Goal: Transaction & Acquisition: Subscribe to service/newsletter

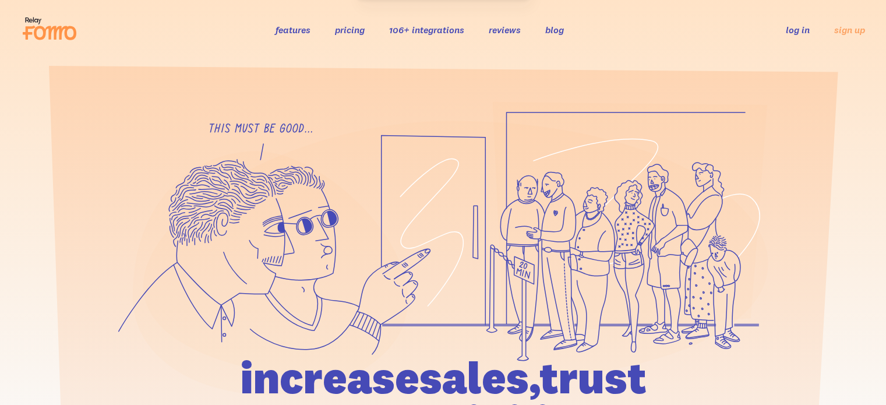
click at [800, 29] on link "log in" at bounding box center [798, 30] width 24 height 12
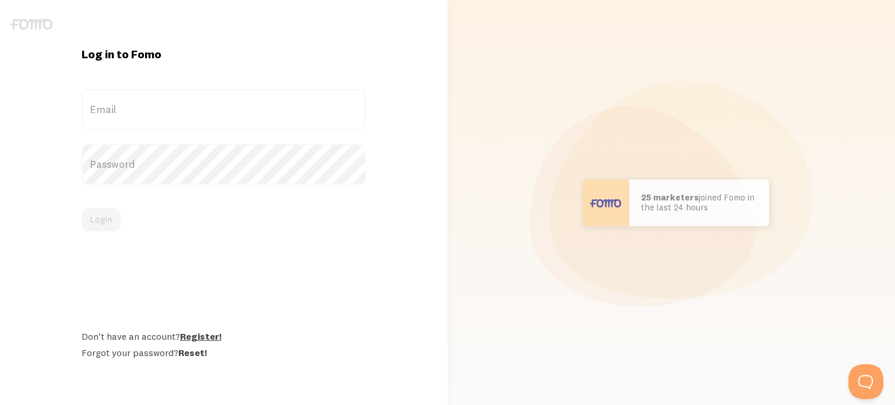
click at [207, 335] on link "Register!" at bounding box center [200, 336] width 41 height 12
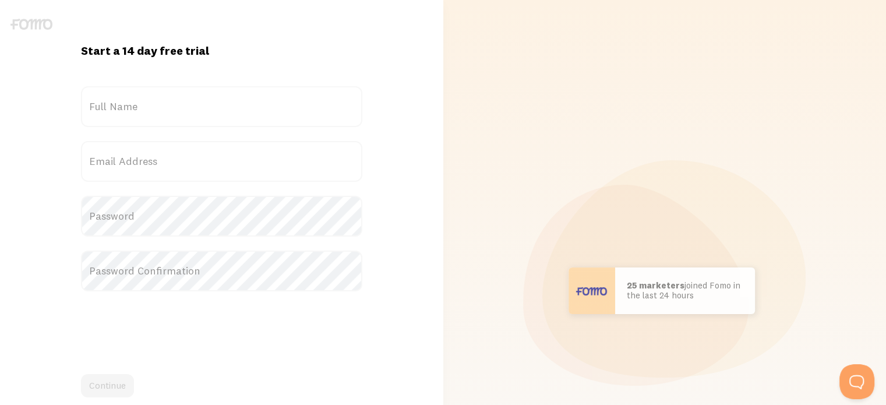
click at [152, 99] on label "Full Name" at bounding box center [221, 106] width 281 height 41
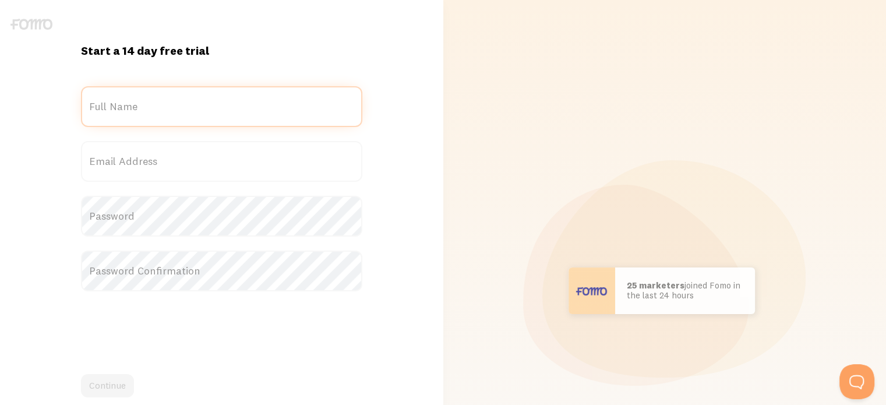
click at [152, 99] on input "Full Name" at bounding box center [221, 106] width 281 height 41
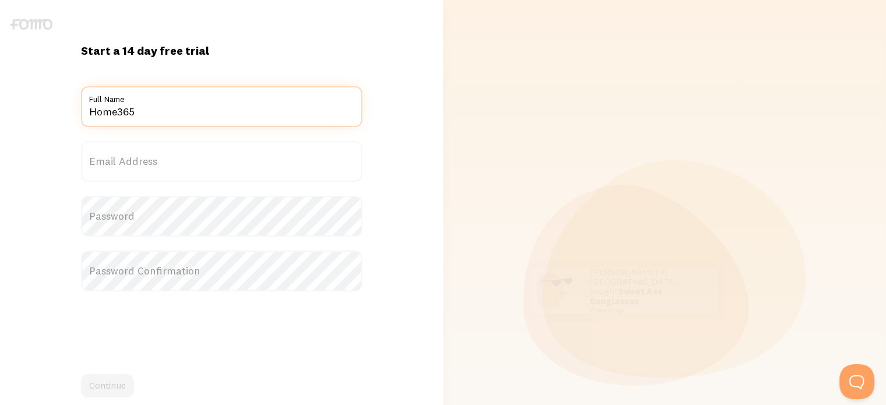
type input "Home365"
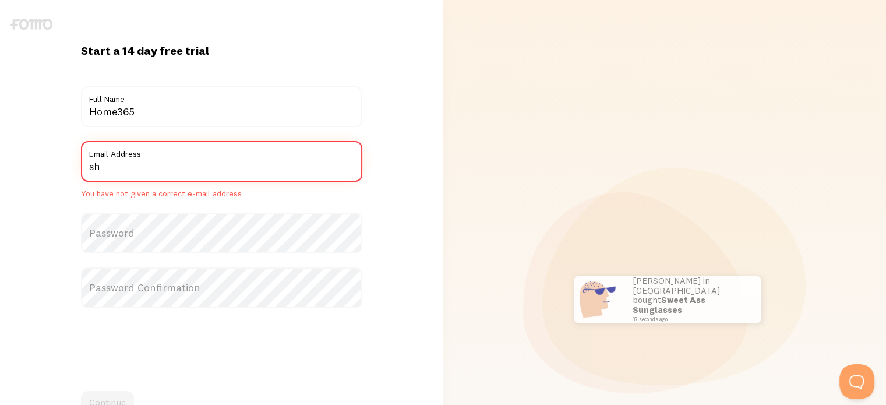
click at [162, 174] on input "sh" at bounding box center [221, 161] width 281 height 41
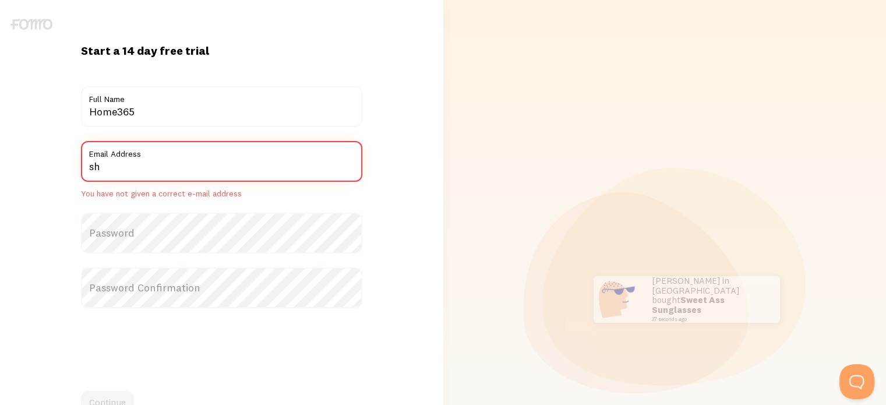
click at [162, 174] on input "sh" at bounding box center [221, 161] width 281 height 41
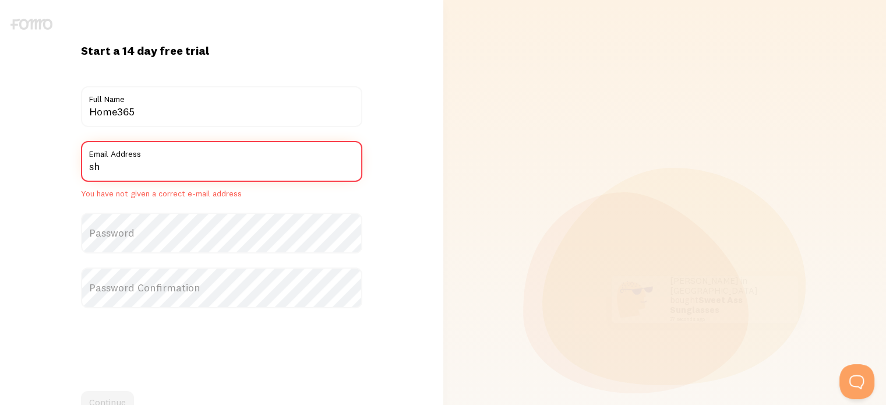
paste input "[EMAIL_ADDRESS][DOMAIN_NAME]"
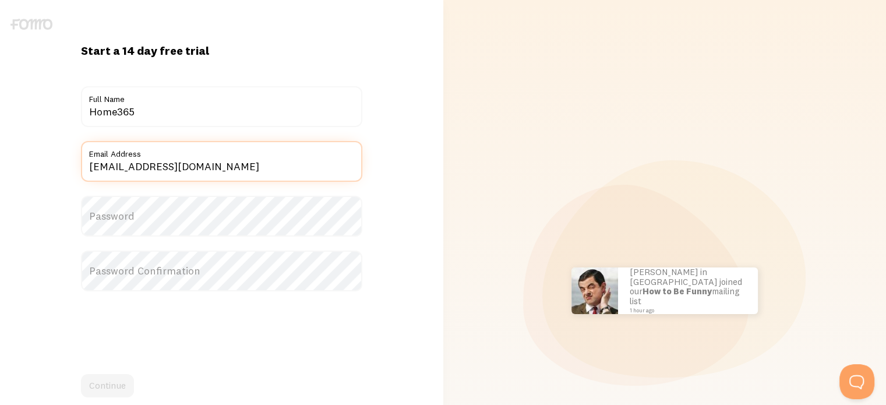
type input "[EMAIL_ADDRESS][DOMAIN_NAME]"
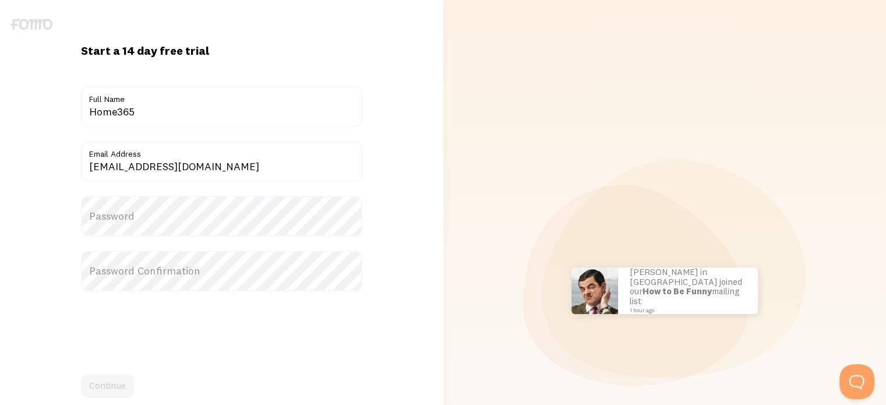
click at [149, 215] on label "Password" at bounding box center [221, 216] width 281 height 41
click at [121, 216] on label "Password" at bounding box center [221, 216] width 281 height 41
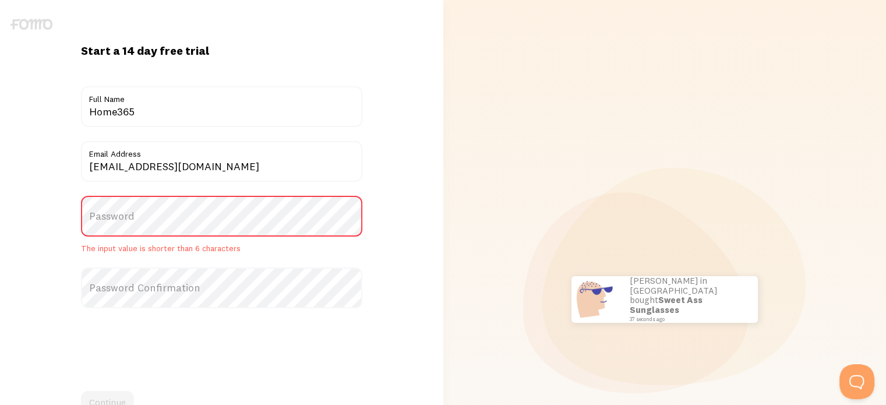
click at [166, 226] on label "Password" at bounding box center [221, 216] width 281 height 41
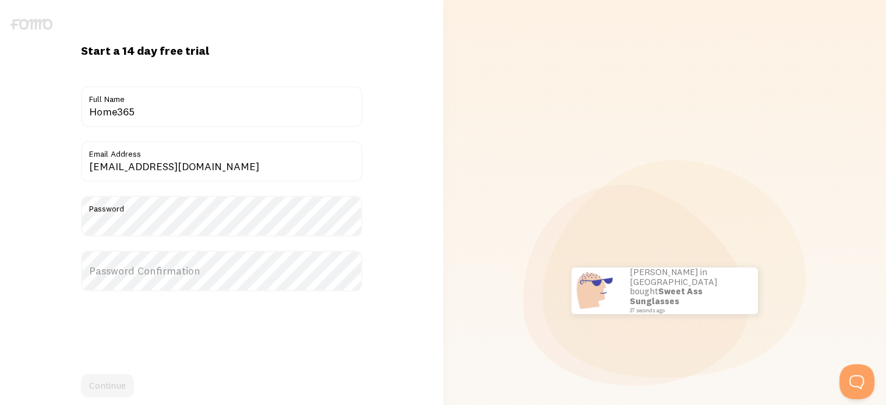
click at [244, 271] on label "Password Confirmation" at bounding box center [221, 271] width 281 height 41
click at [174, 273] on label "Password Confirmation" at bounding box center [221, 271] width 281 height 41
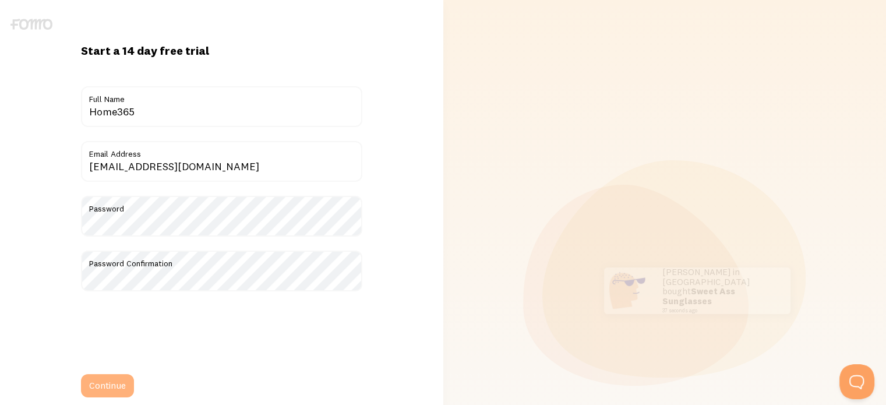
click at [114, 386] on button "Continue" at bounding box center [107, 385] width 53 height 23
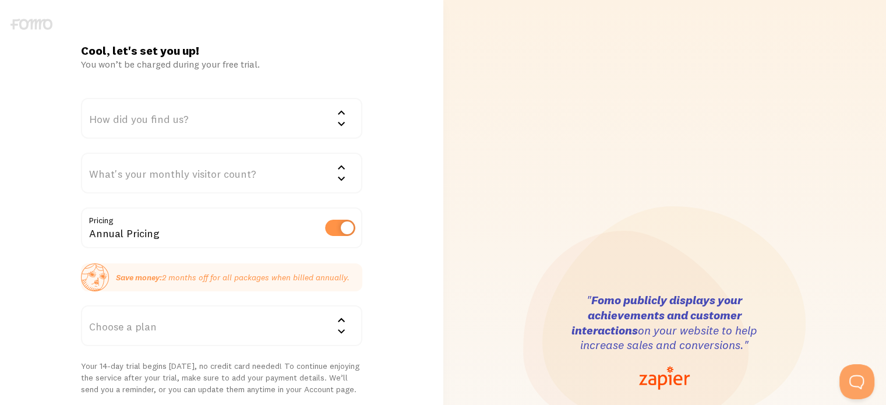
click at [342, 235] on label at bounding box center [340, 228] width 30 height 16
click at [342, 235] on input "checkbox" at bounding box center [340, 228] width 30 height 16
checkbox input "false"
click at [240, 126] on div "How did you find us?" at bounding box center [221, 118] width 281 height 41
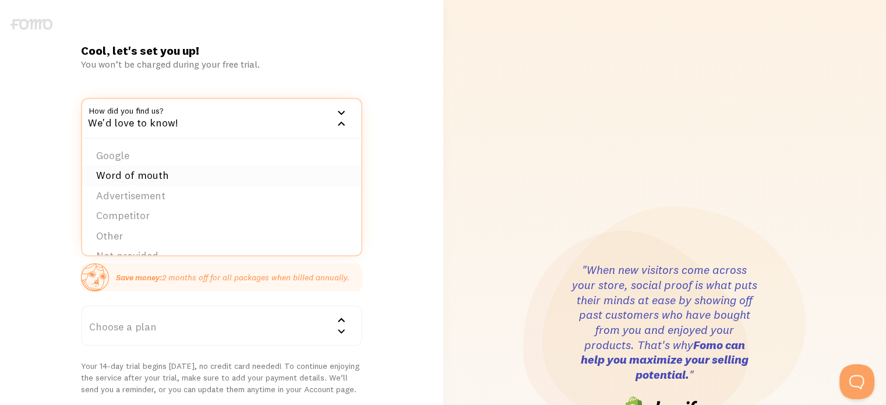
scroll to position [17, 0]
click at [203, 217] on li "Other" at bounding box center [221, 219] width 279 height 20
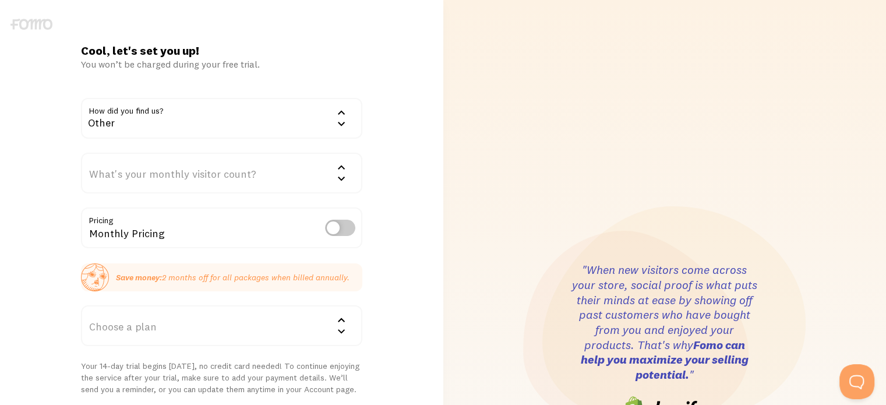
click at [193, 175] on div "What's your monthly visitor count?" at bounding box center [221, 173] width 281 height 41
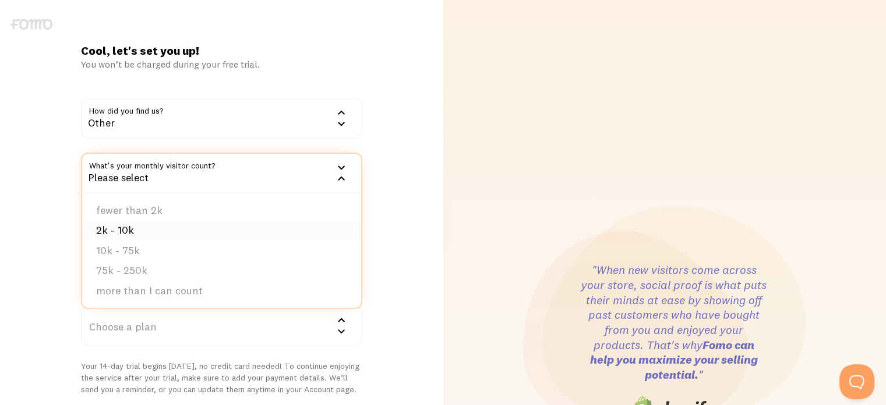
click at [236, 228] on li "2k - 10k" at bounding box center [221, 230] width 279 height 20
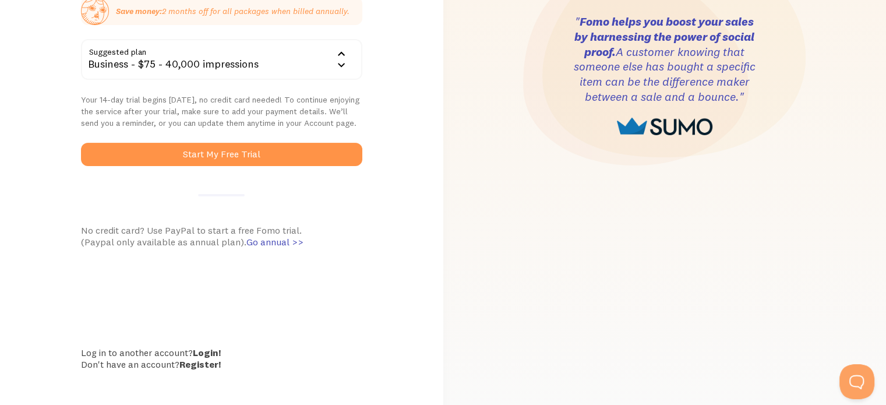
scroll to position [279, 0]
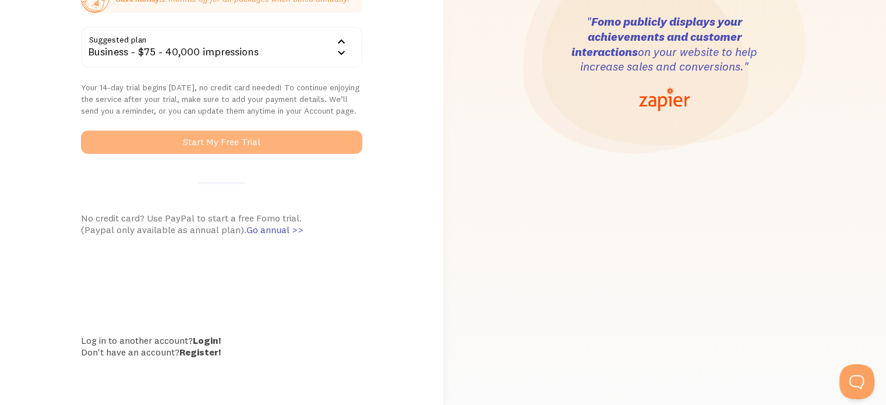
click at [265, 146] on button "Start My Free Trial" at bounding box center [221, 142] width 281 height 23
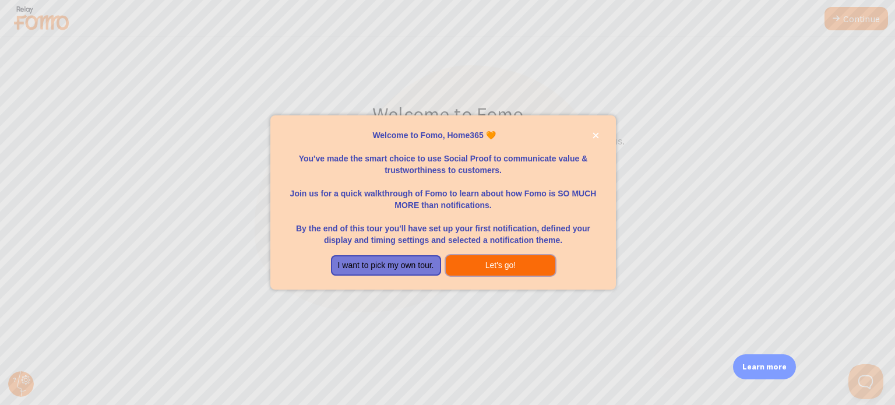
click at [512, 265] on button "Let's go!" at bounding box center [501, 265] width 110 height 21
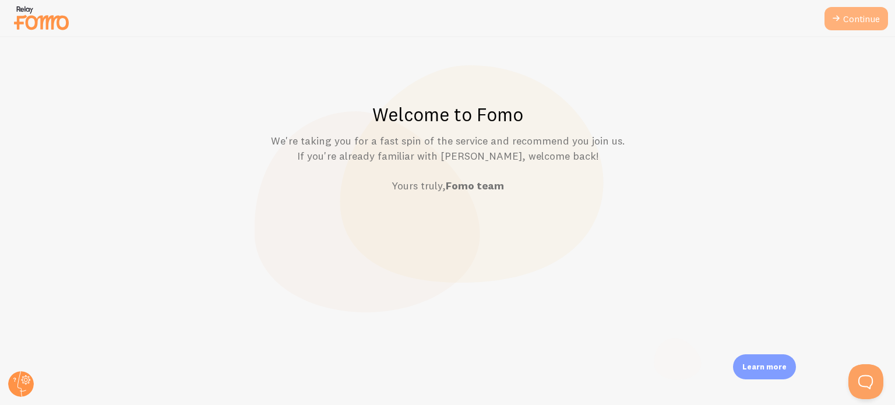
click at [863, 24] on link "Continue" at bounding box center [857, 18] width 64 height 23
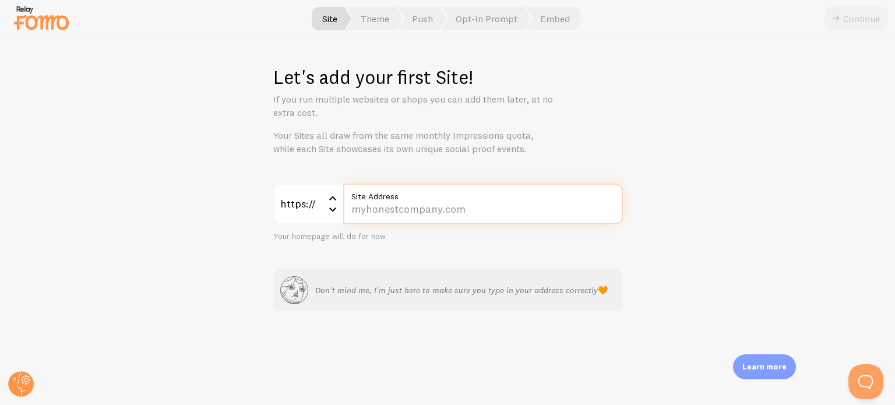
click at [389, 209] on input "Site Address" at bounding box center [483, 204] width 280 height 41
paste input "[DOMAIN_NAME][URL]"
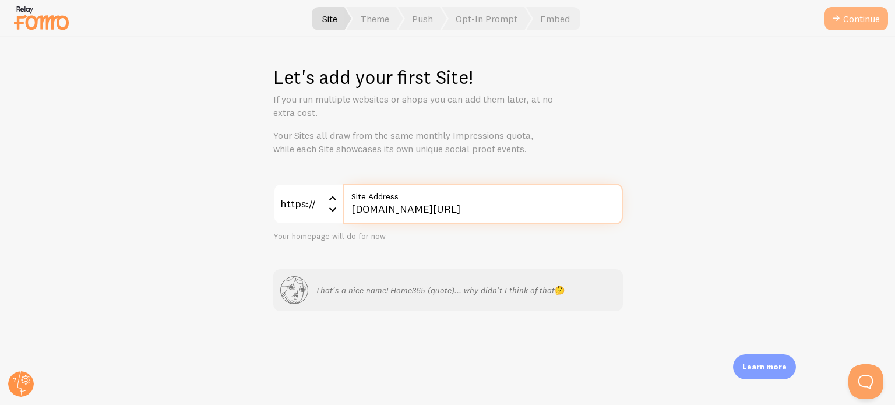
type input "[DOMAIN_NAME][URL]"
click at [852, 20] on button "Continue" at bounding box center [857, 18] width 64 height 23
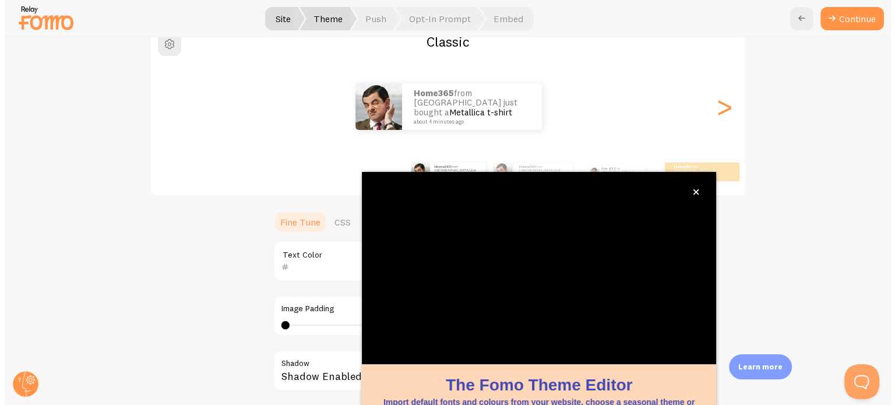
scroll to position [110, 0]
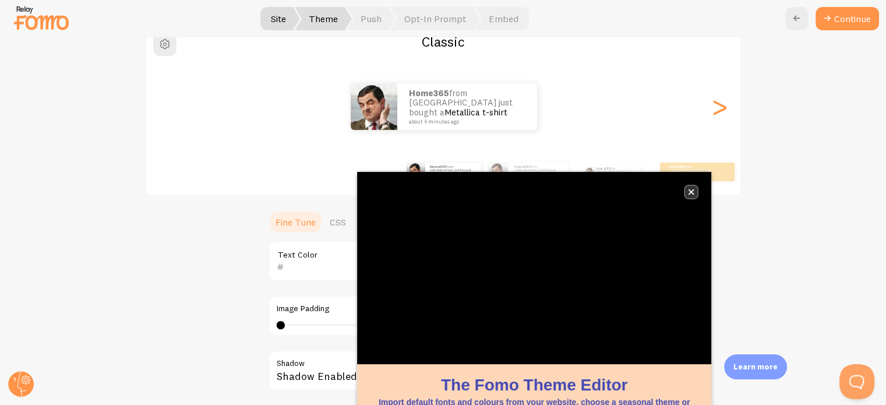
click at [691, 191] on icon "close," at bounding box center [692, 192] width 6 height 6
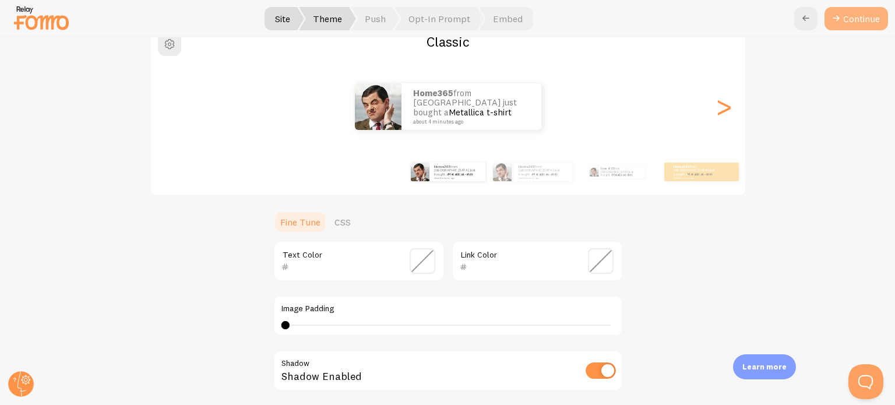
click at [855, 20] on button "Continue" at bounding box center [857, 18] width 64 height 23
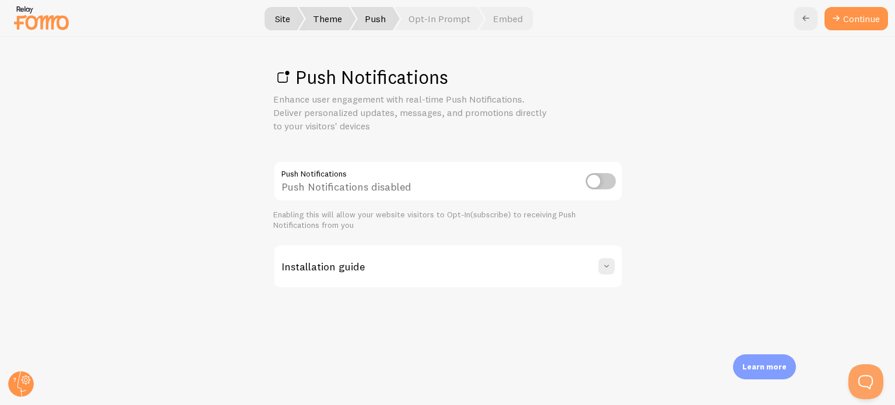
click at [605, 181] on input "checkbox" at bounding box center [601, 181] width 30 height 16
checkbox input "true"
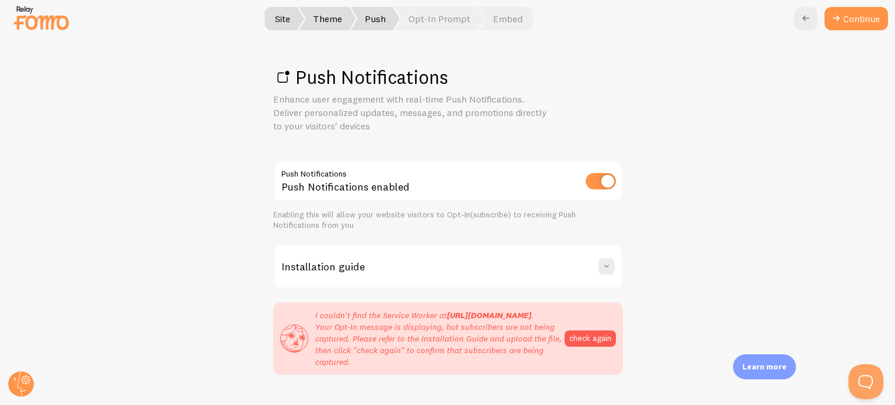
scroll to position [36, 0]
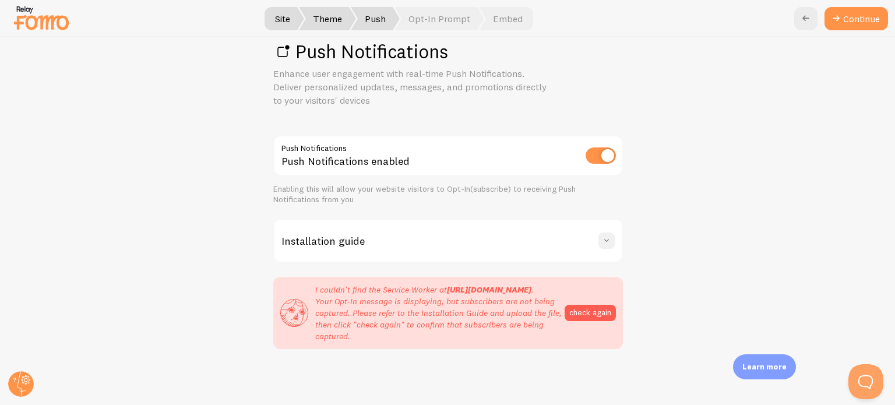
click at [603, 235] on span at bounding box center [607, 241] width 12 height 12
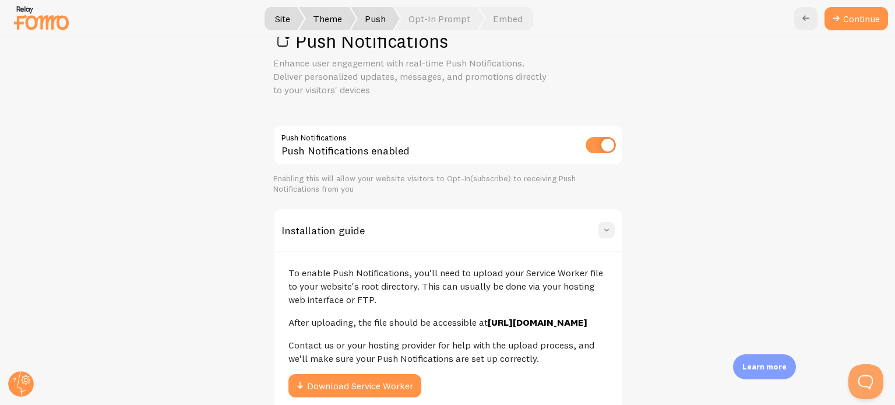
click at [603, 230] on span at bounding box center [607, 230] width 12 height 12
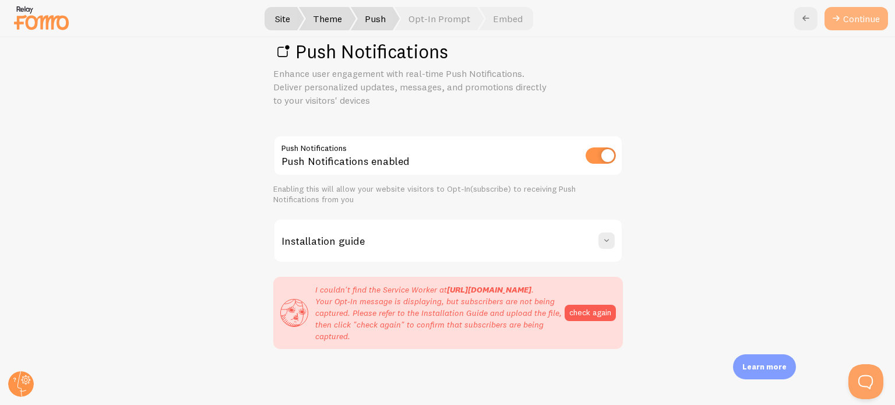
click at [842, 19] on icon at bounding box center [836, 19] width 14 height 14
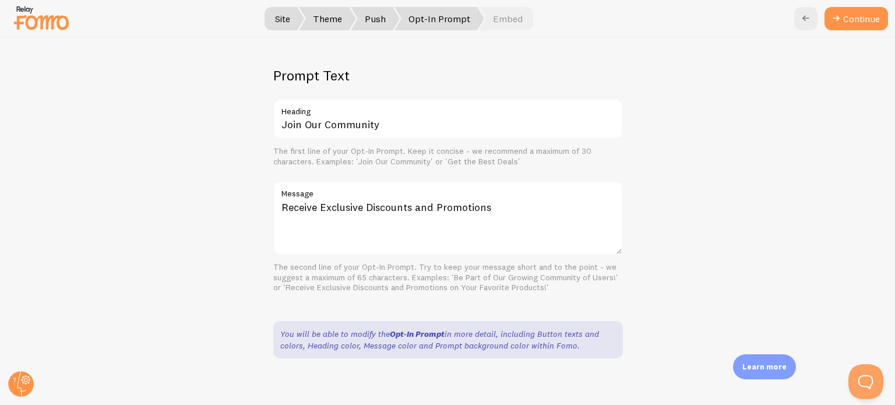
scroll to position [117, 0]
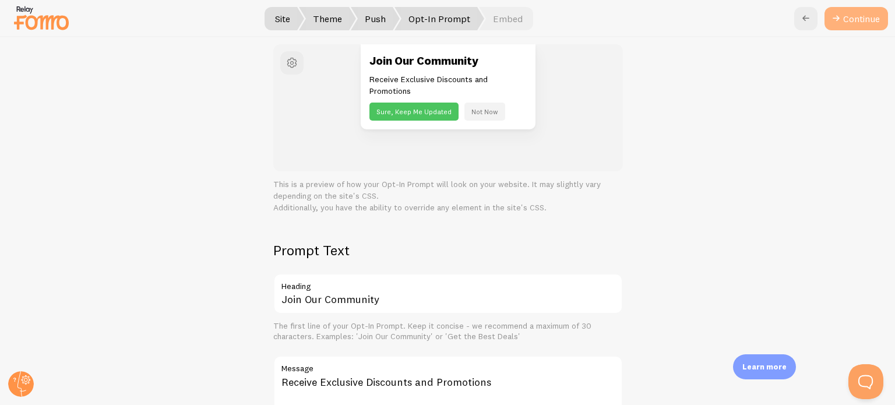
click at [863, 23] on button "Continue" at bounding box center [857, 18] width 64 height 23
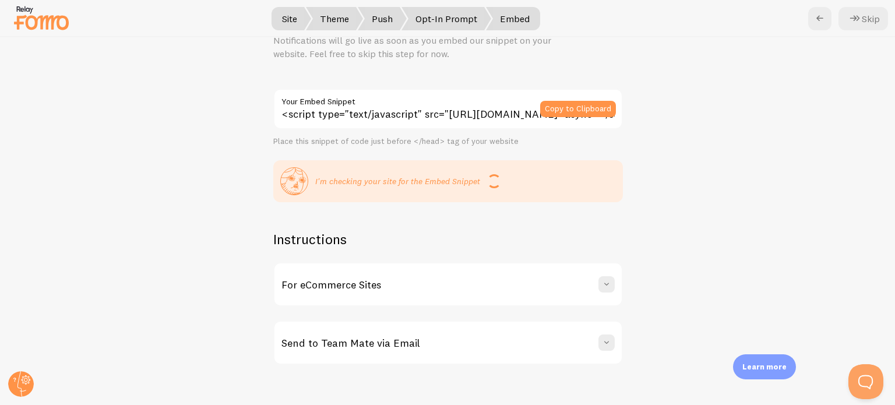
scroll to position [59, 0]
click at [601, 338] on span at bounding box center [607, 342] width 12 height 12
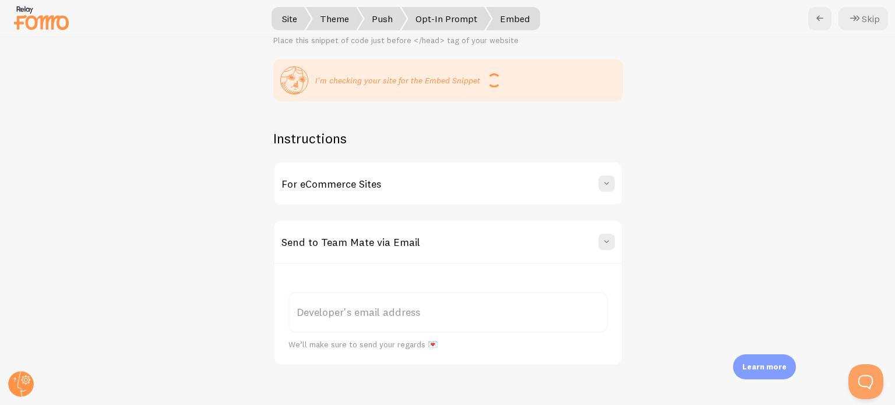
scroll to position [160, 0]
click at [406, 315] on label "Developer's email address" at bounding box center [447, 311] width 319 height 41
click at [406, 315] on input "Developer's email address" at bounding box center [447, 311] width 319 height 41
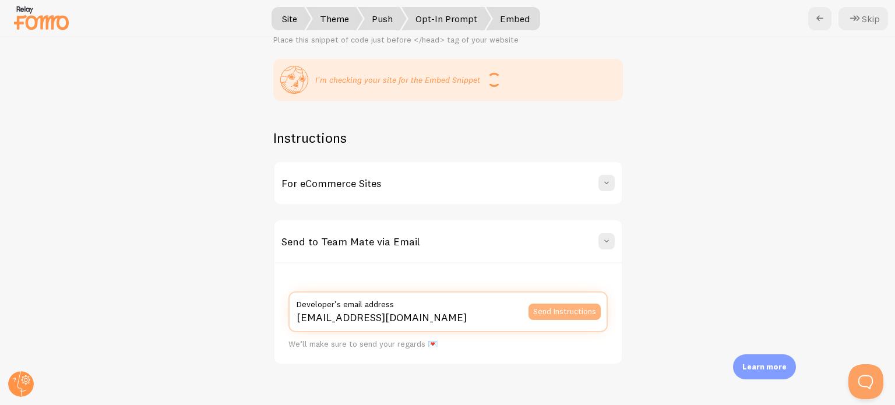
type input "[EMAIL_ADDRESS][DOMAIN_NAME]"
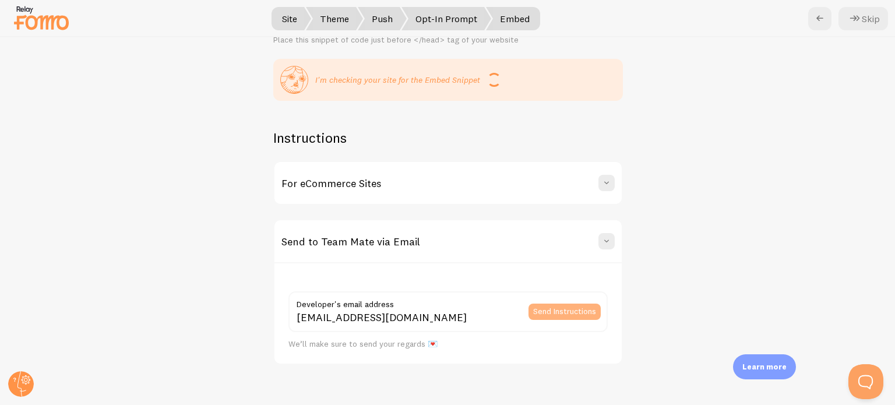
click at [541, 313] on button "Send Instructions" at bounding box center [565, 312] width 72 height 16
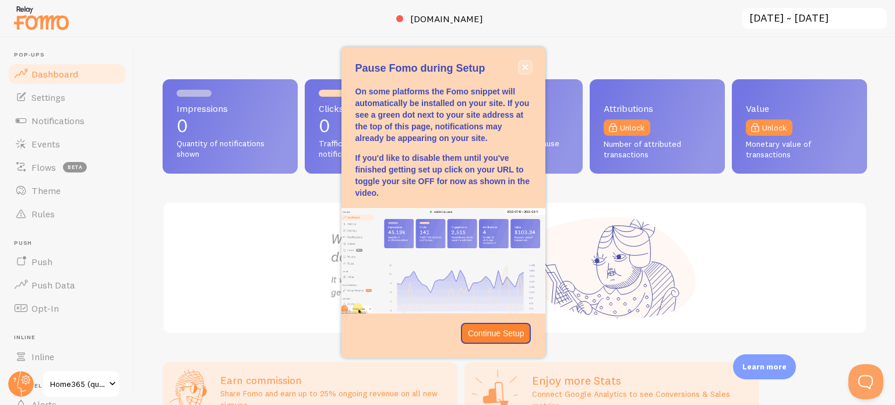
click at [522, 64] on icon "close," at bounding box center [525, 67] width 6 height 6
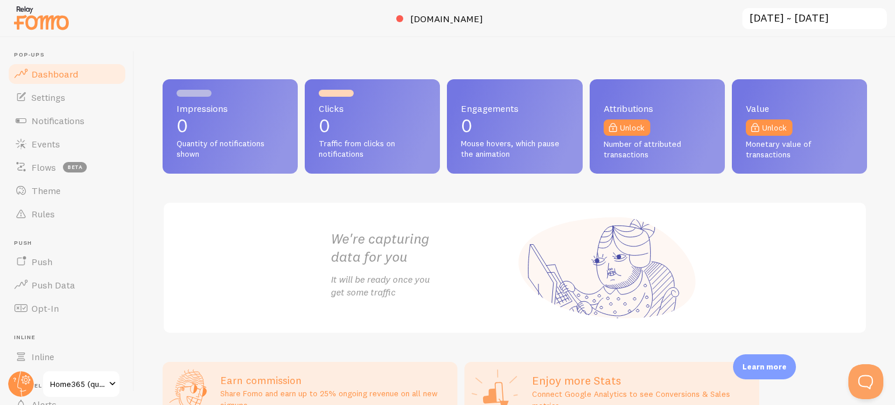
click at [699, 28] on div at bounding box center [447, 18] width 895 height 37
